Goal: Task Accomplishment & Management: Manage account settings

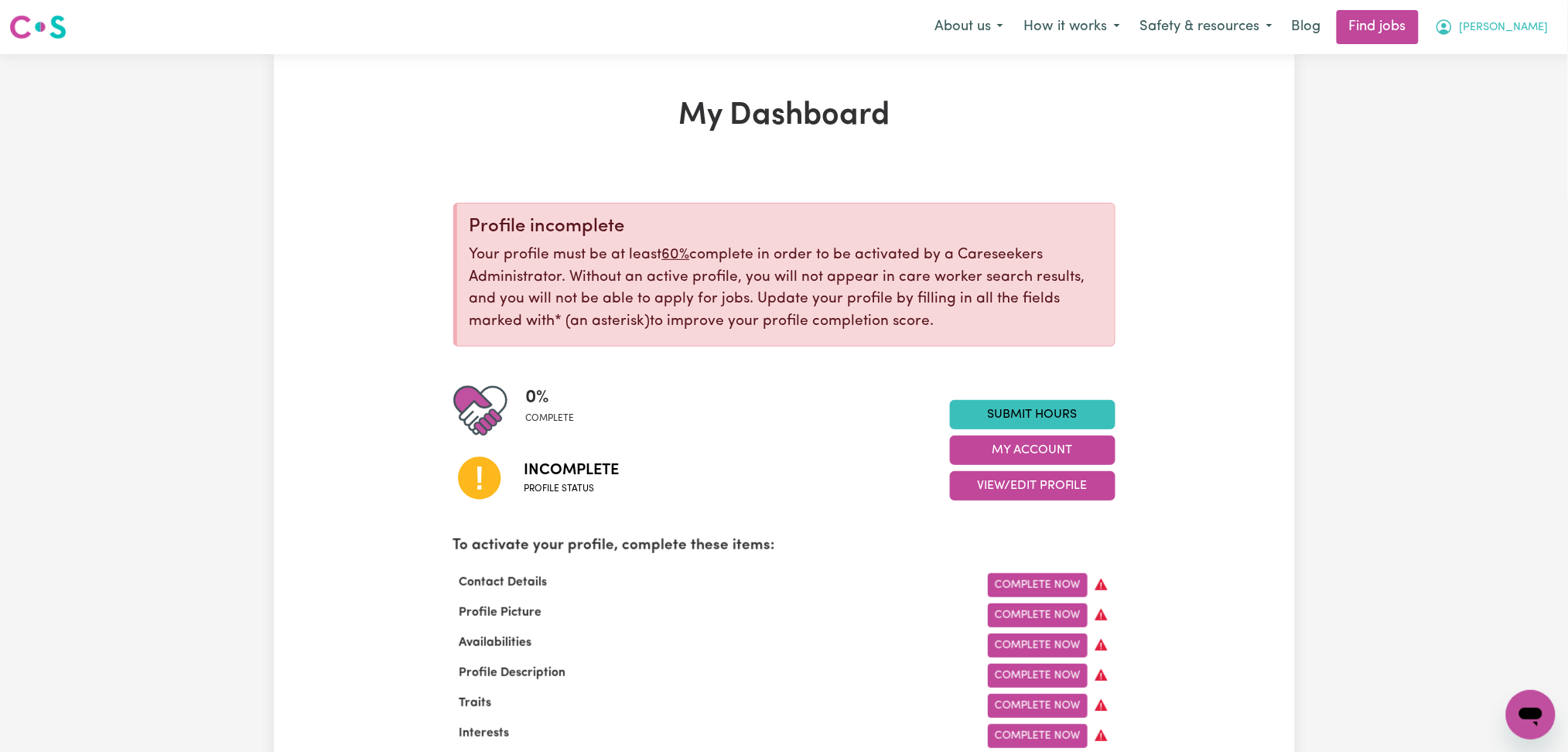
click at [1524, 23] on span "[PERSON_NAME]" at bounding box center [1504, 27] width 89 height 17
click at [1495, 117] on link "Logout" at bounding box center [1497, 118] width 122 height 30
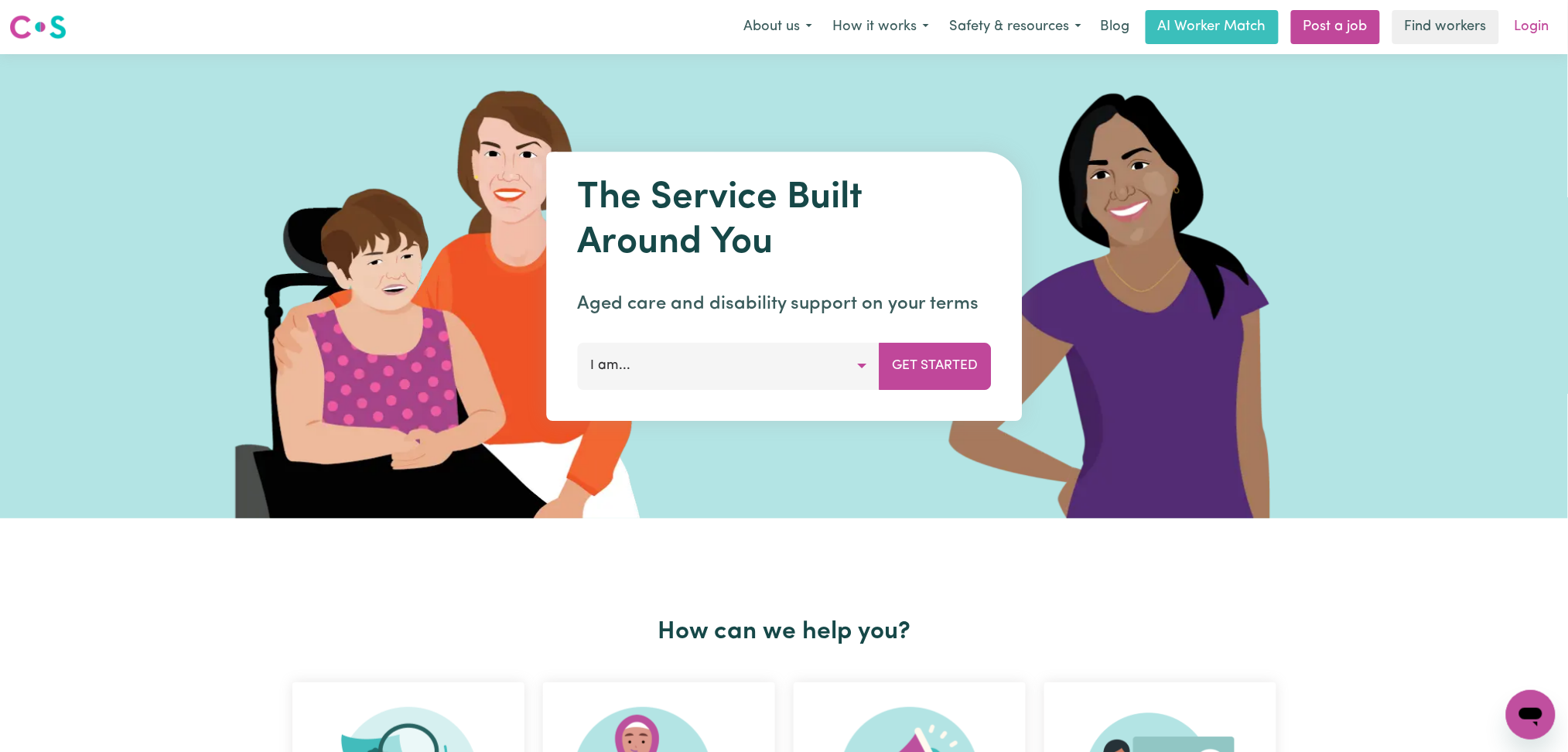
click at [1517, 29] on link "Login" at bounding box center [1532, 27] width 54 height 34
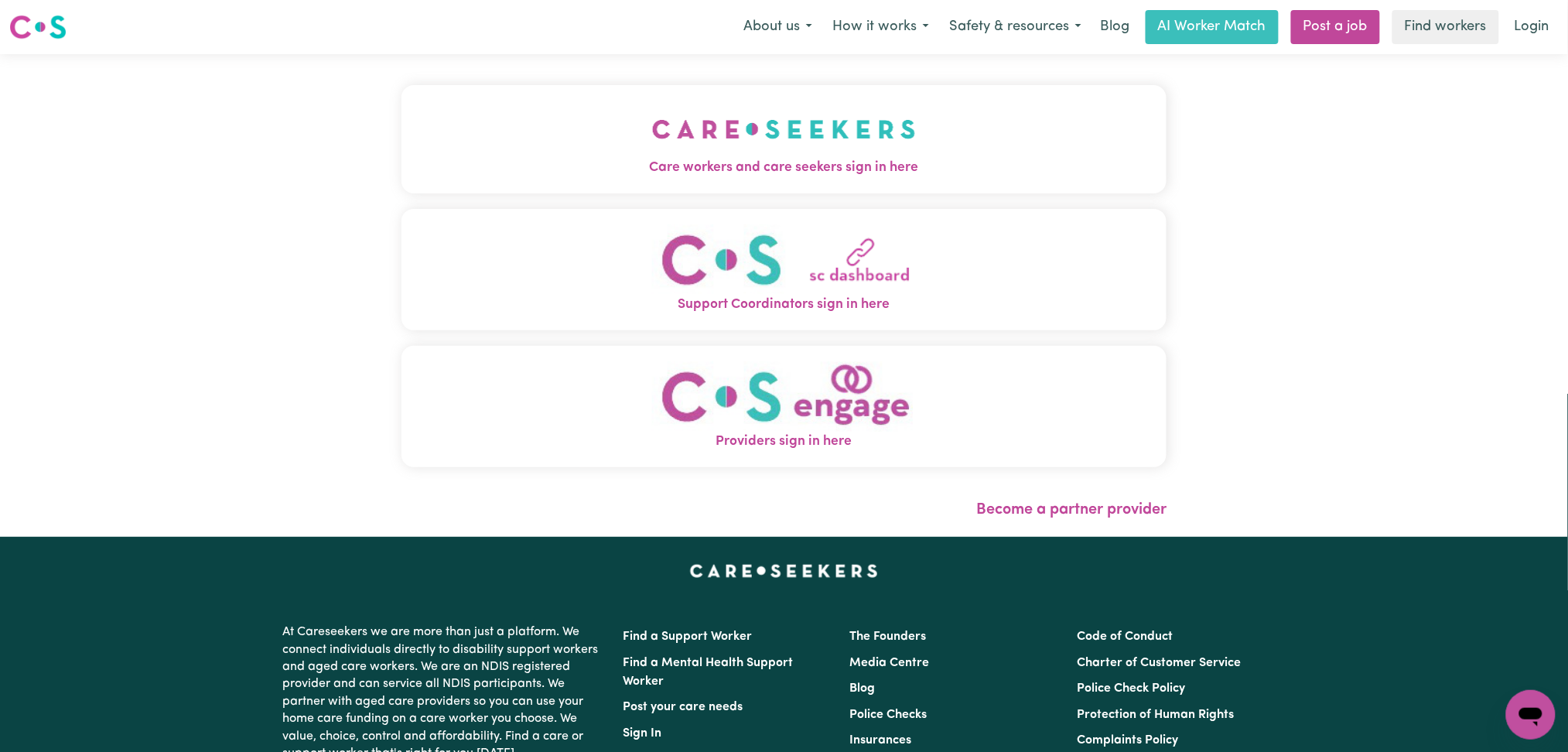
click at [652, 142] on img "Care workers and care seekers sign in here" at bounding box center [784, 130] width 264 height 58
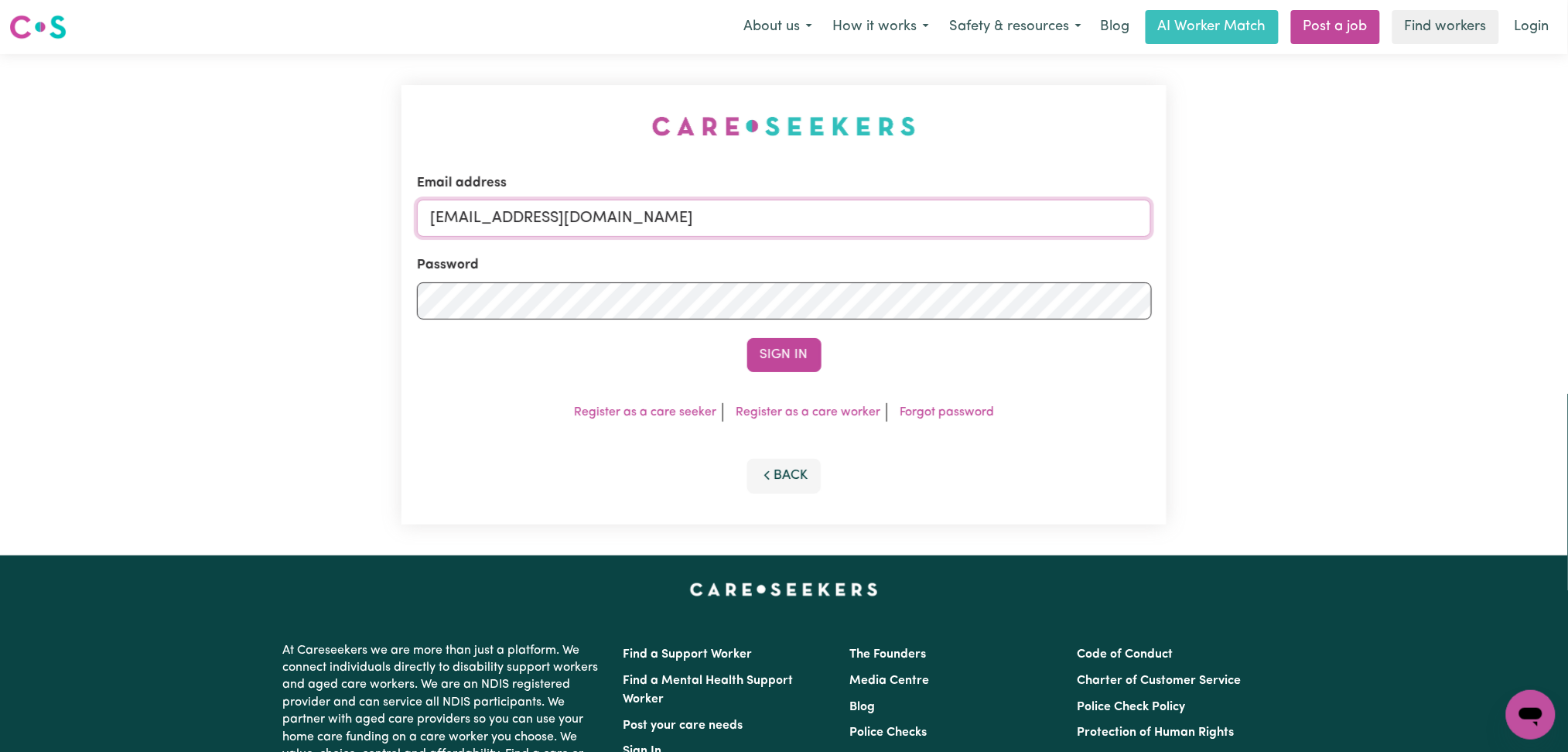
click at [652, 204] on input "[EMAIL_ADDRESS][DOMAIN_NAME]" at bounding box center [784, 218] width 735 height 37
drag, startPoint x: 524, startPoint y: 202, endPoint x: 752, endPoint y: 266, distance: 236.8
click at [800, 202] on input "Superuser~[EMAIL_ADDRESS][DOMAIN_NAME]" at bounding box center [784, 218] width 735 height 37
type input "Superuser~[EMAIL_ADDRESS][DOMAIN_NAME]"
click at [770, 356] on button "Sign In" at bounding box center [784, 354] width 74 height 34
